Goal: Task Accomplishment & Management: Manage account settings

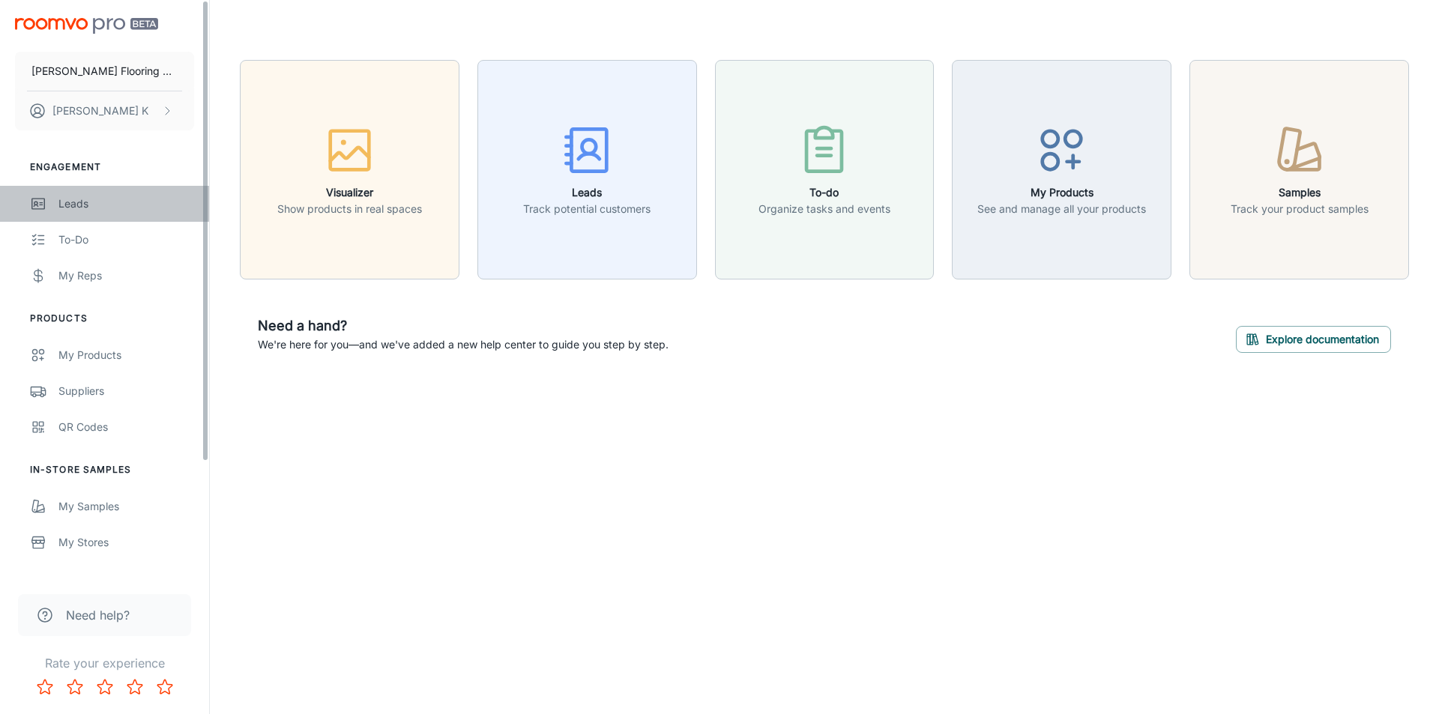
click at [88, 208] on div "Leads" at bounding box center [126, 204] width 136 height 16
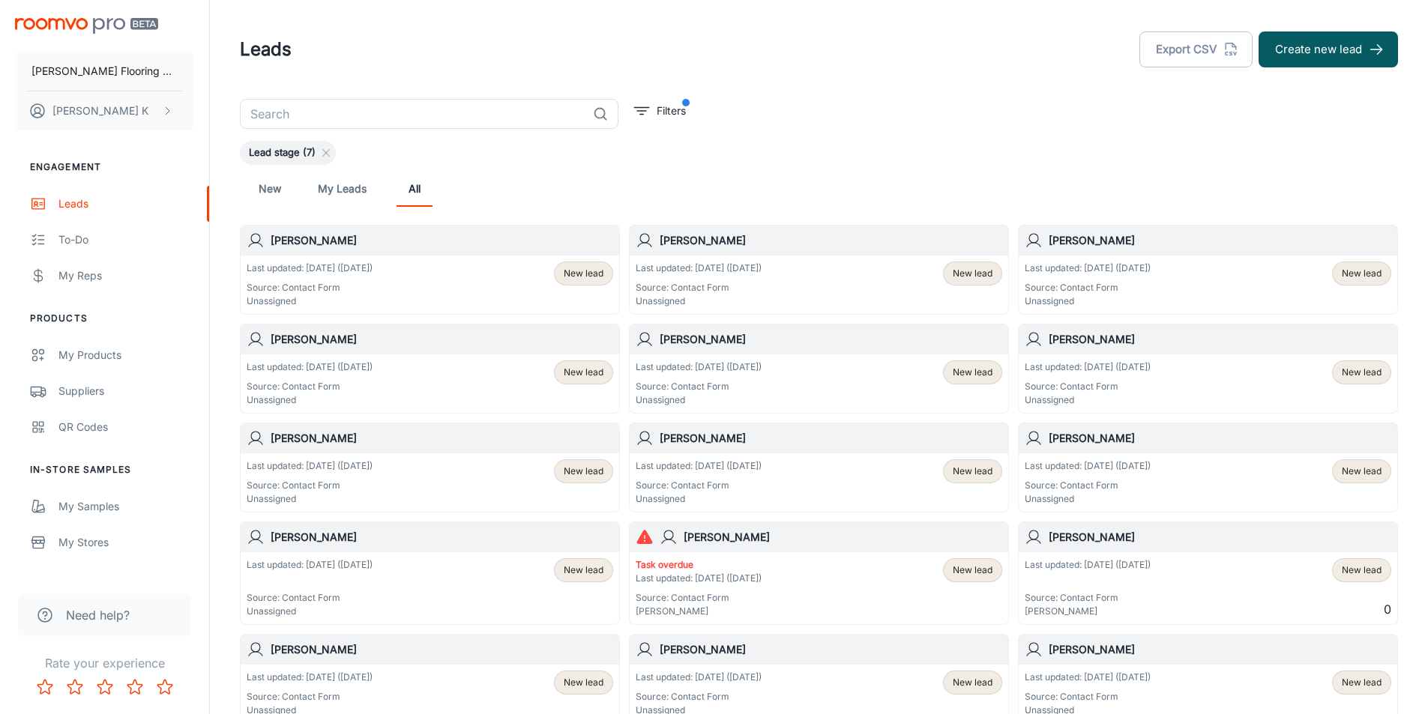
click at [1120, 284] on p "Source: Contact Form" at bounding box center [1087, 287] width 126 height 13
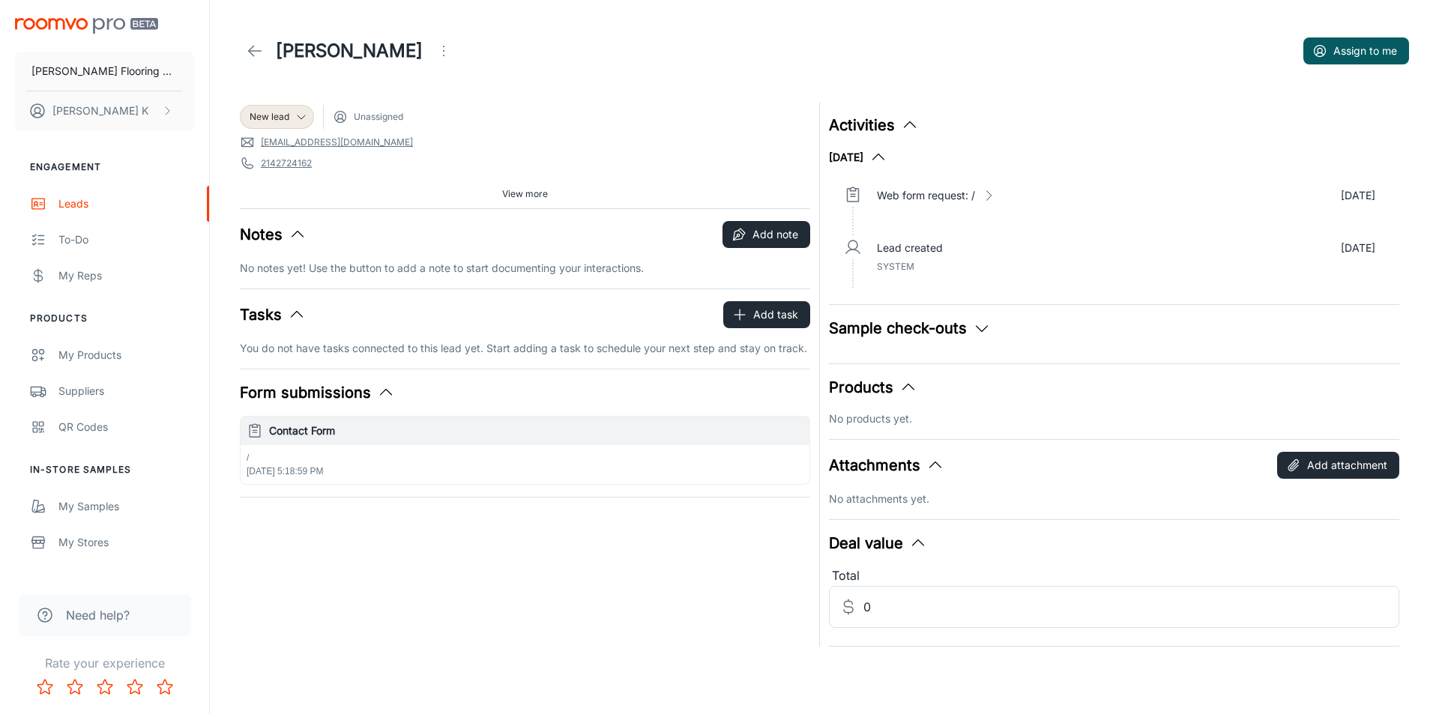
click at [262, 53] on icon at bounding box center [255, 51] width 18 height 18
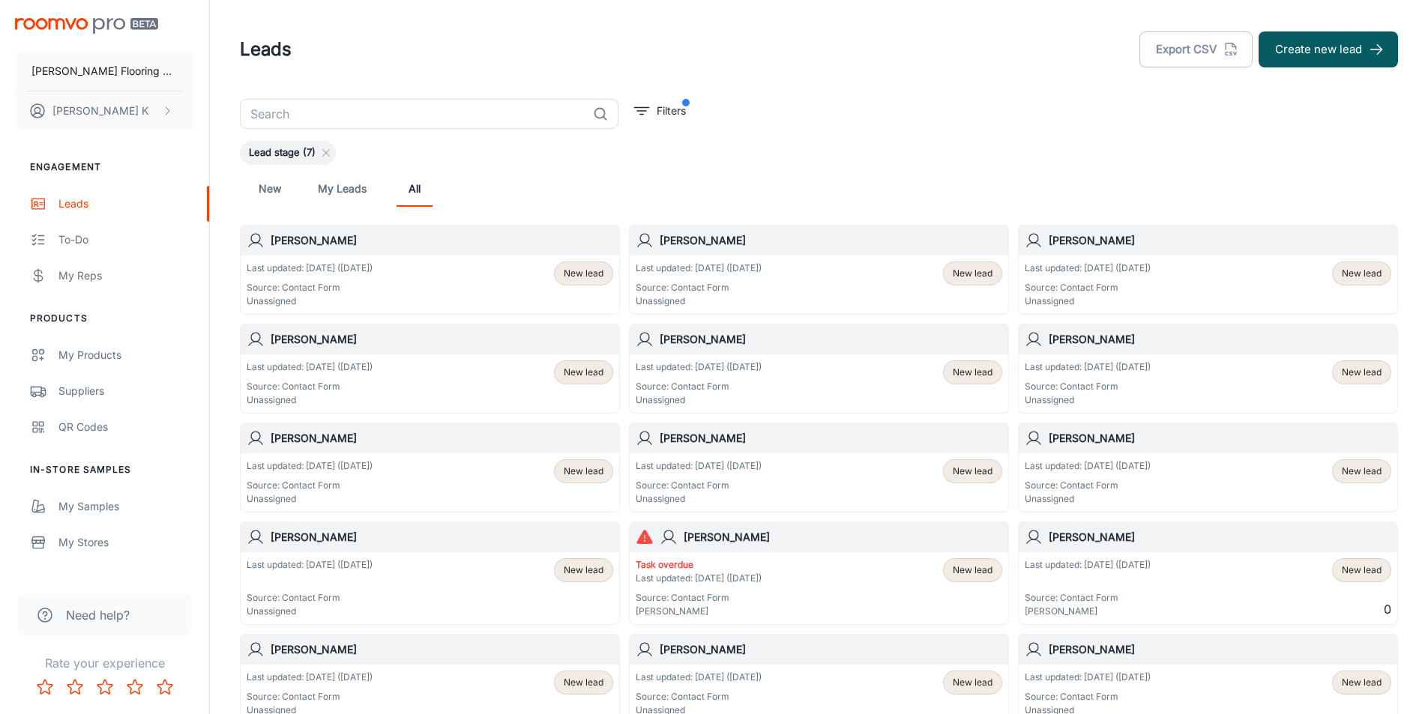
click at [712, 253] on div "[PERSON_NAME]" at bounding box center [819, 241] width 378 height 30
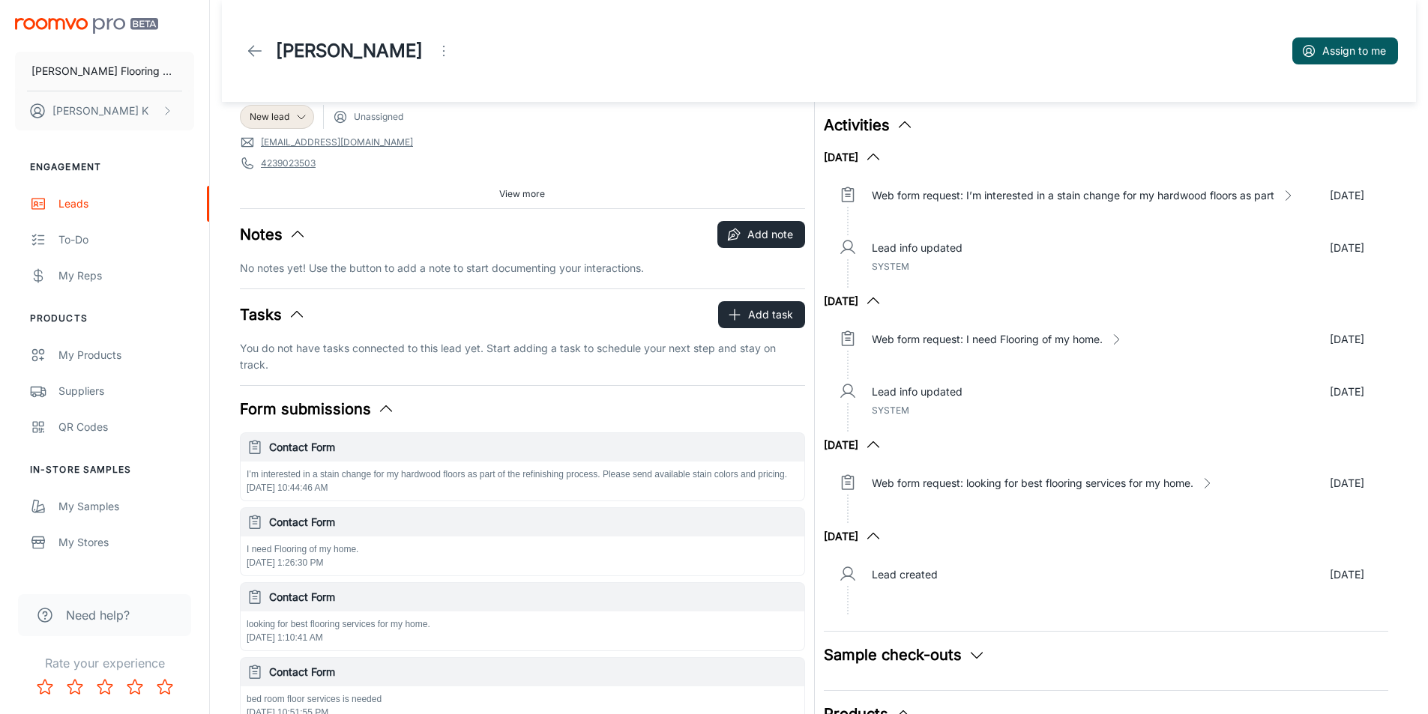
scroll to position [75, 0]
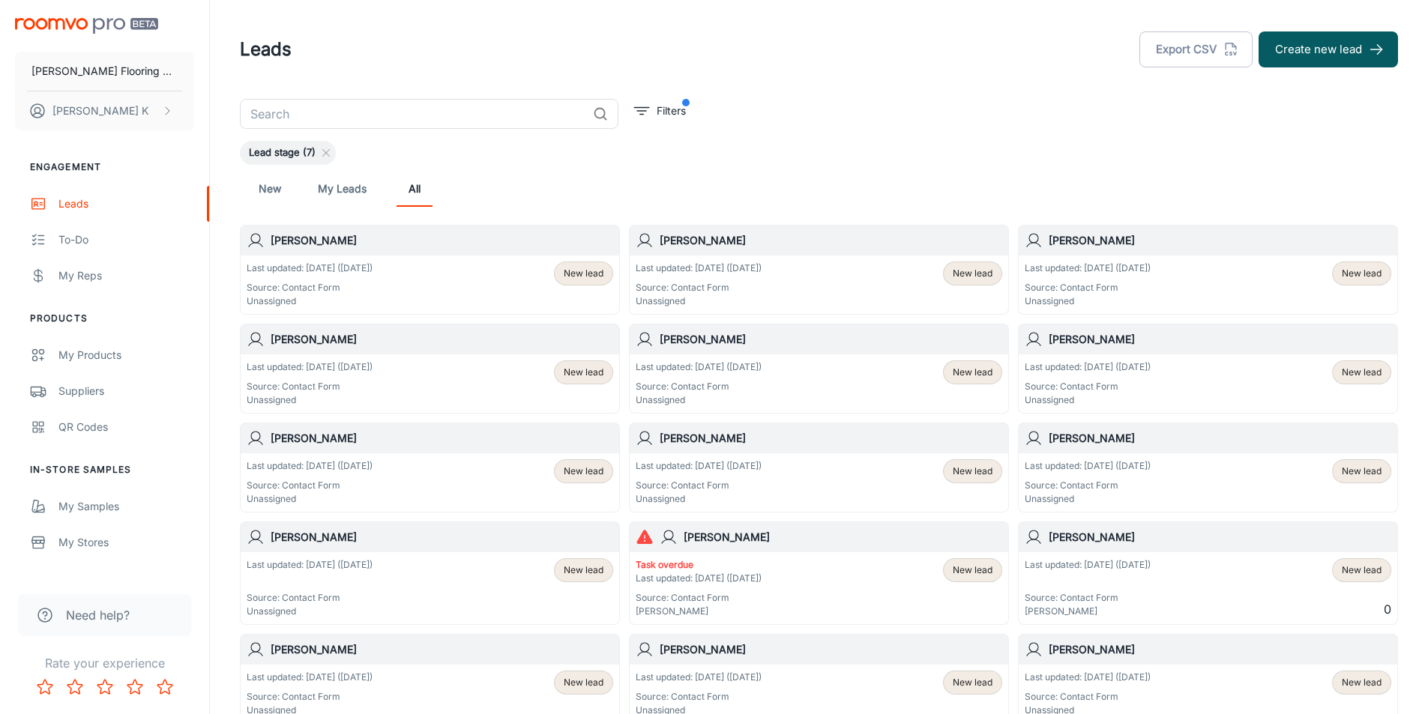
click at [411, 285] on div "Last updated: [DATE] ([DATE]) Source: Contact Form Unassigned New lead" at bounding box center [430, 285] width 366 height 46
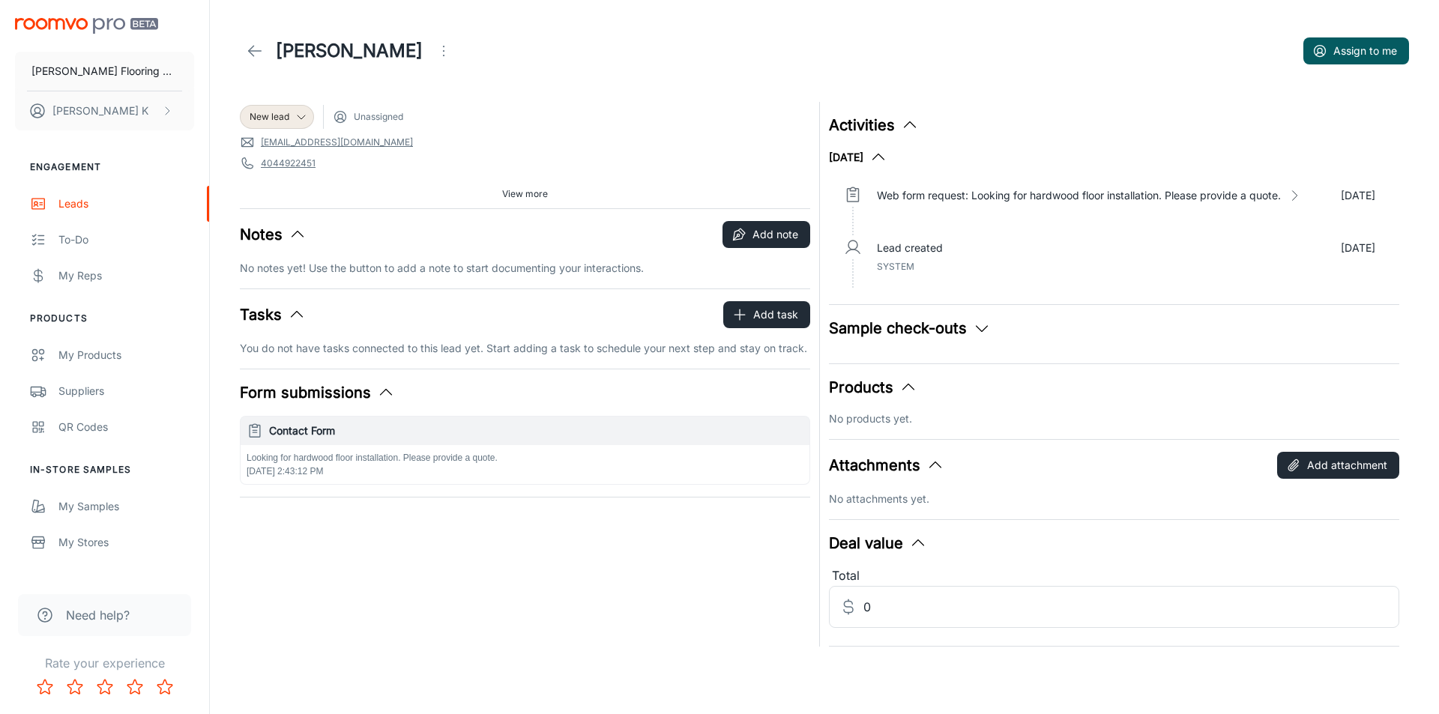
click at [255, 46] on icon at bounding box center [255, 51] width 18 height 18
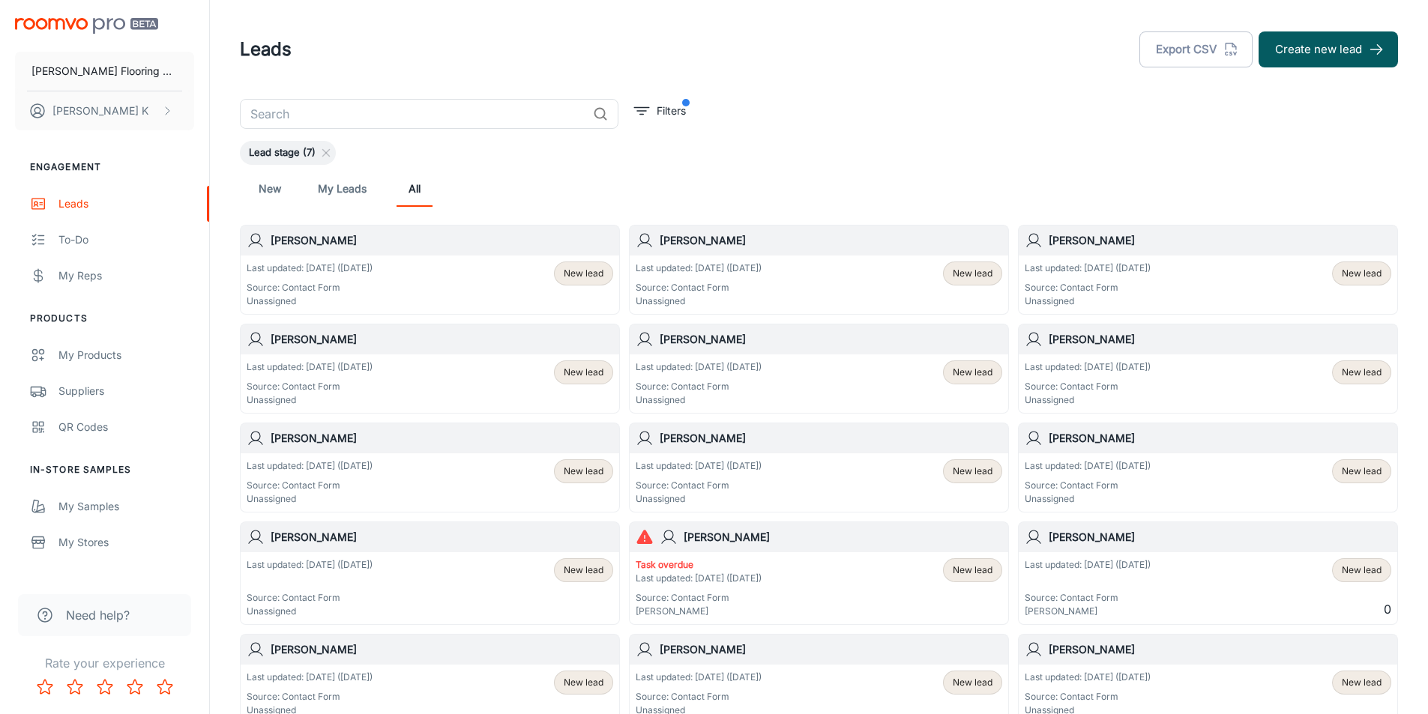
click at [313, 282] on p "Source: Contact Form" at bounding box center [310, 287] width 126 height 13
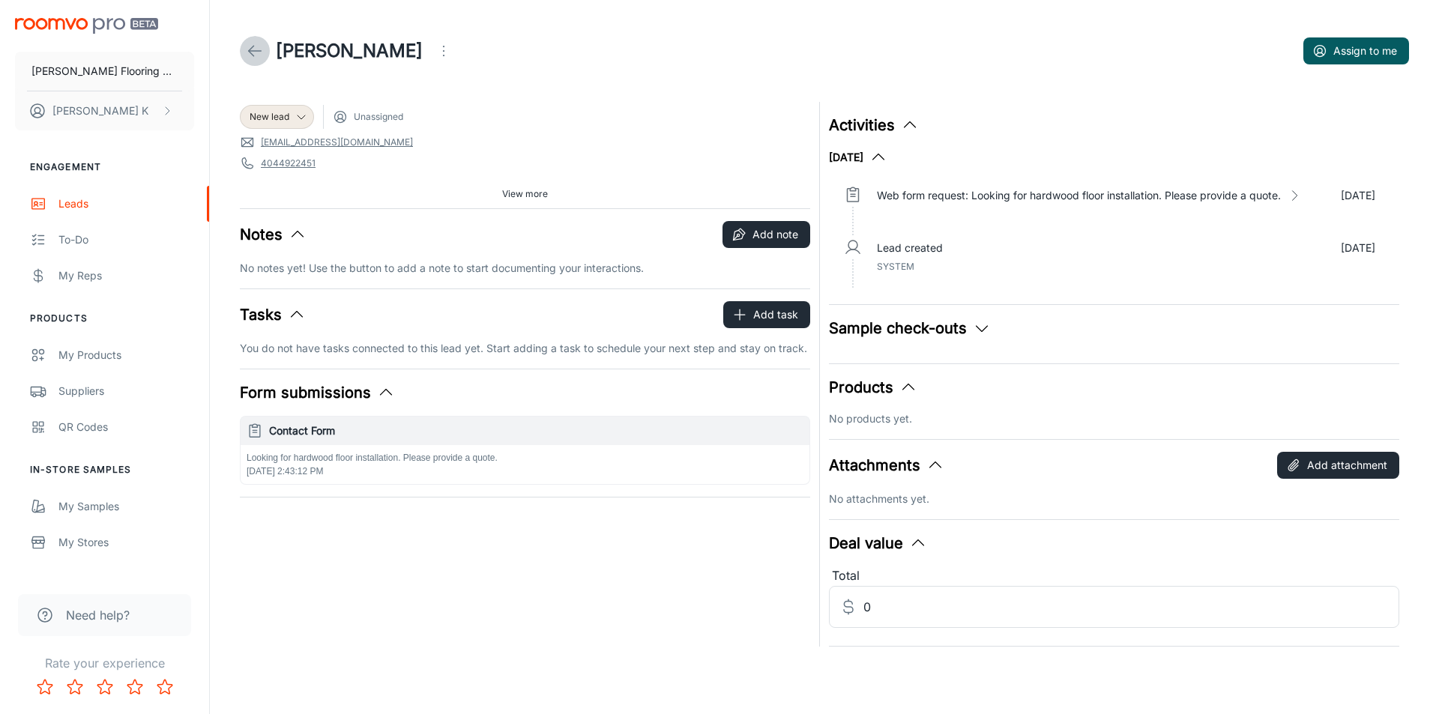
click at [247, 52] on icon at bounding box center [255, 51] width 18 height 18
